Goal: Navigation & Orientation: Find specific page/section

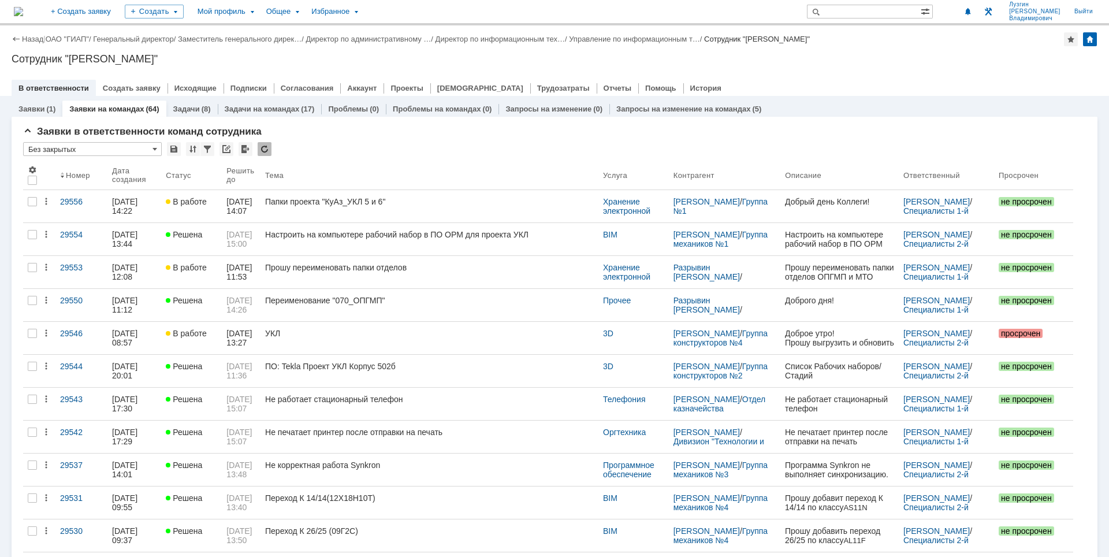
click at [941, 72] on div at bounding box center [555, 76] width 1086 height 9
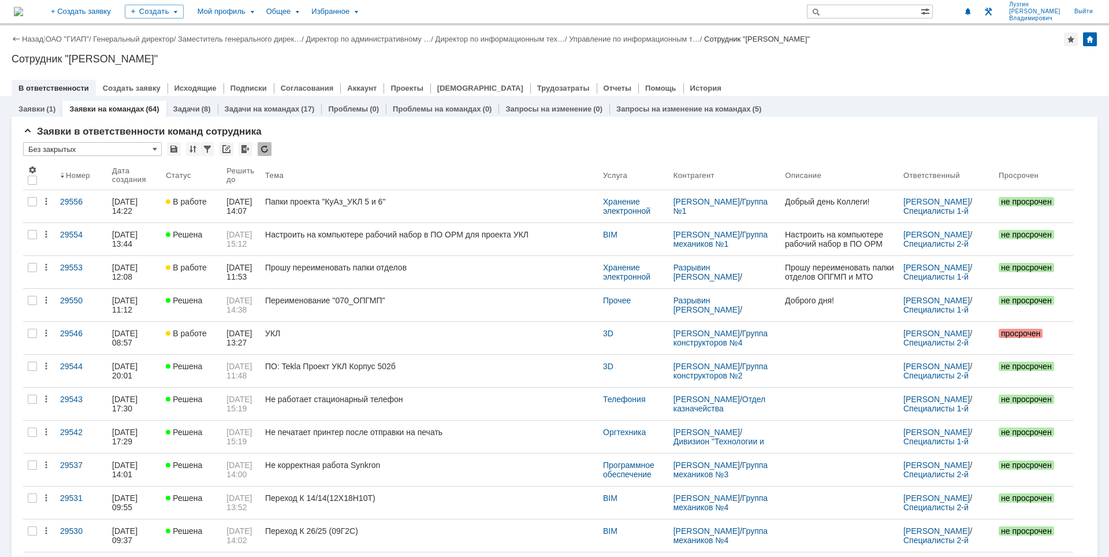
click at [879, 69] on div "Назад | ОАО "ГИАП" / Генеральный директор / Заместитель генерального дирек… / Д…" at bounding box center [554, 60] width 1109 height 70
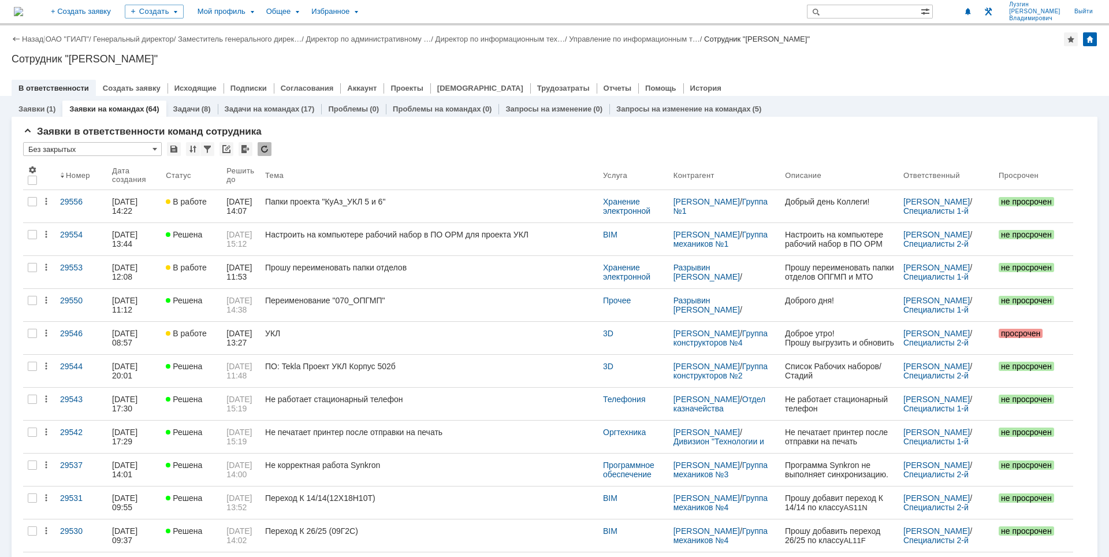
click at [867, 61] on div "Сотрудник "[PERSON_NAME]"" at bounding box center [555, 59] width 1086 height 12
click at [799, 71] on div "Назад | ОАО "ГИАП" / Генеральный директор / Заместитель генерального дирек… / Д…" at bounding box center [554, 60] width 1109 height 70
click at [868, 64] on div "Сотрудник "[PERSON_NAME]"" at bounding box center [555, 59] width 1086 height 12
click at [834, 91] on div "В ответственности Создать заявку Исходящие Подписки Согласования Аккаунт Проект…" at bounding box center [555, 88] width 1086 height 16
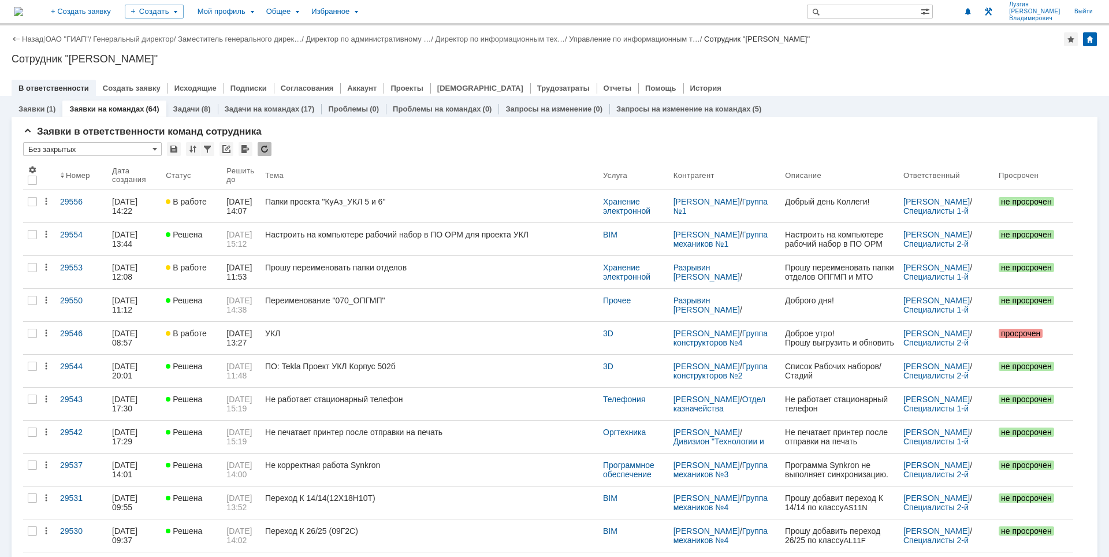
click at [834, 80] on div "В ответственности Создать заявку Исходящие Подписки Согласования Аккаунт Проект…" at bounding box center [555, 88] width 1086 height 16
click at [916, 84] on div "В ответственности Создать заявку Исходящие Подписки Согласования Аккаунт Проект…" at bounding box center [555, 88] width 1086 height 16
click at [823, 62] on div "Сотрудник "[PERSON_NAME]"" at bounding box center [555, 59] width 1086 height 12
click at [757, 70] on div "Назад | ОАО "ГИАП" / Генеральный директор / Заместитель генерального дирек… / Д…" at bounding box center [554, 60] width 1109 height 70
click at [608, 66] on div "Назад | ОАО "ГИАП" / Генеральный директор / Заместитель генерального дирек… / Д…" at bounding box center [554, 60] width 1109 height 70
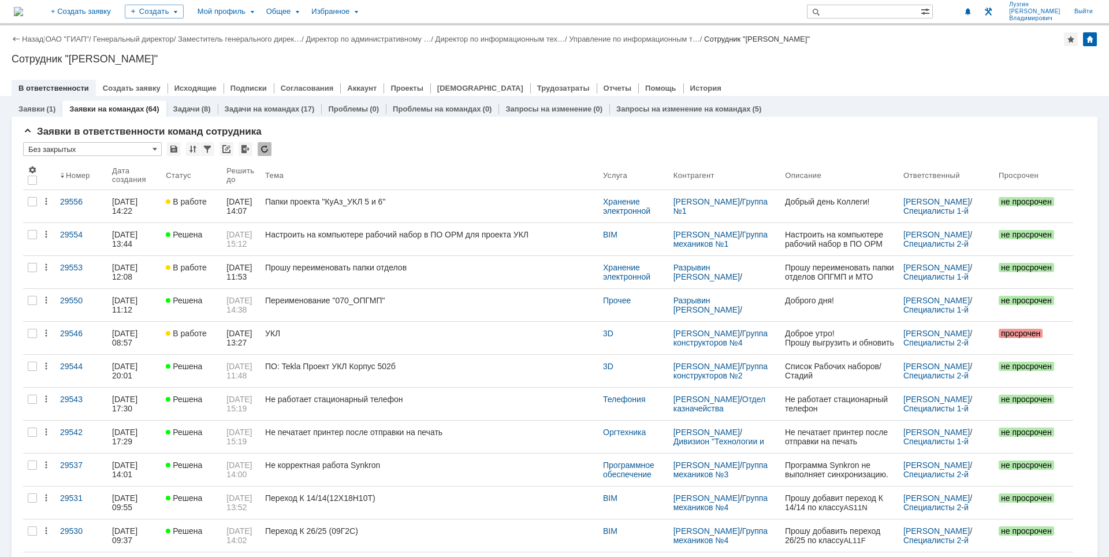
drag, startPoint x: 712, startPoint y: 49, endPoint x: 706, endPoint y: 57, distance: 9.9
click at [709, 51] on div "Назад | ОАО "ГИАП" / Генеральный директор / Заместитель генерального дирек… / Д…" at bounding box center [554, 60] width 1109 height 70
click at [621, 57] on div "Сотрудник "[PERSON_NAME]"" at bounding box center [555, 59] width 1086 height 12
click at [903, 81] on div "В ответственности Создать заявку Исходящие Подписки Согласования Аккаунт Проект…" at bounding box center [555, 88] width 1086 height 16
